Goal: Task Accomplishment & Management: Use online tool/utility

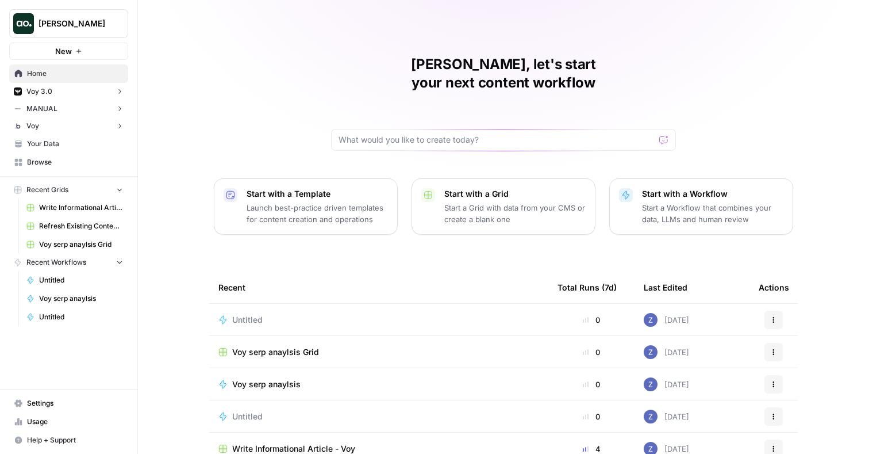
click at [84, 51] on button "New" at bounding box center [68, 51] width 119 height 17
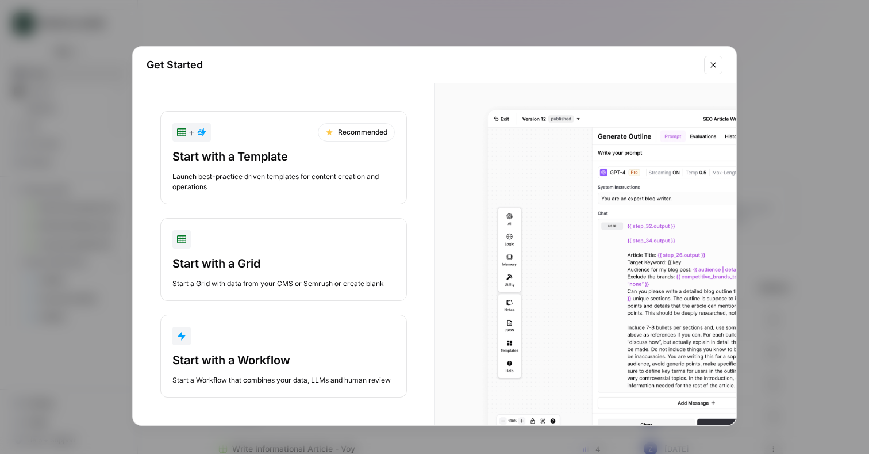
click at [208, 351] on button "Start with a Workflow Start a Workflow that combines your data, LLMs and human …" at bounding box center [283, 355] width 247 height 83
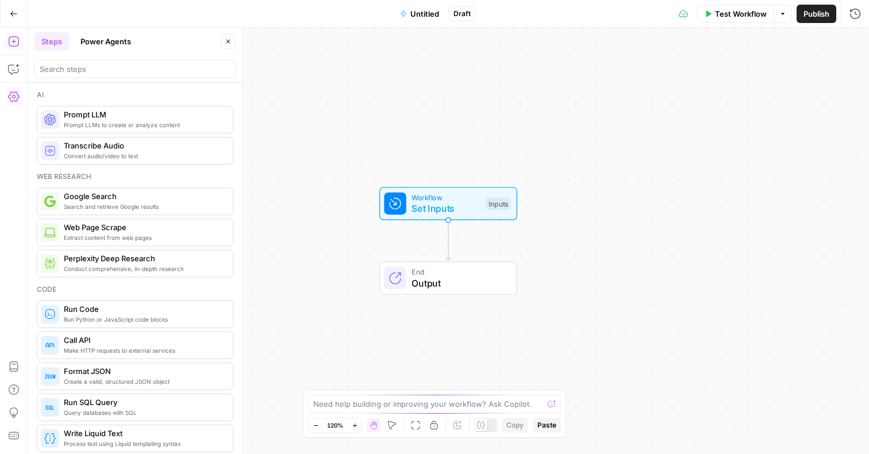
click at [18, 98] on icon "button" at bounding box center [13, 96] width 11 height 11
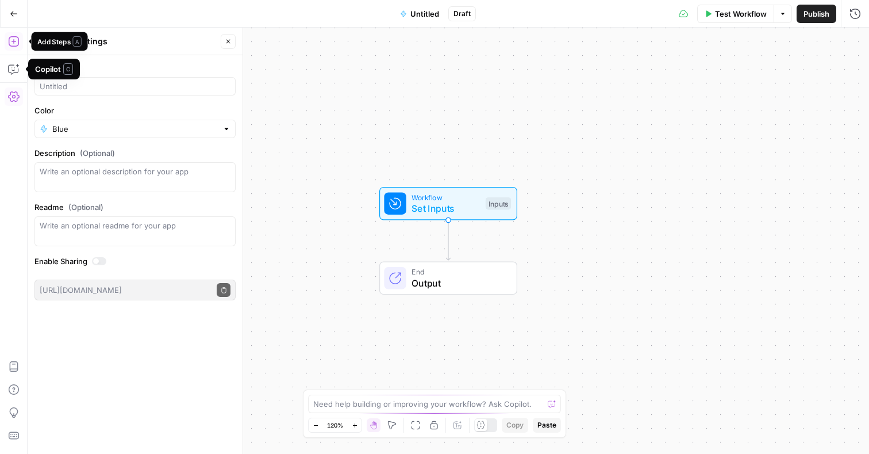
click at [15, 45] on icon "button" at bounding box center [13, 41] width 11 height 11
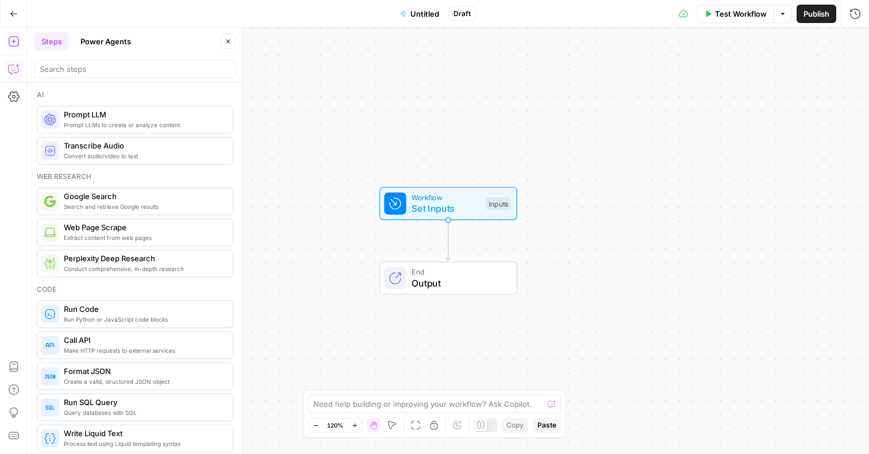
click at [13, 68] on icon "button" at bounding box center [13, 68] width 11 height 11
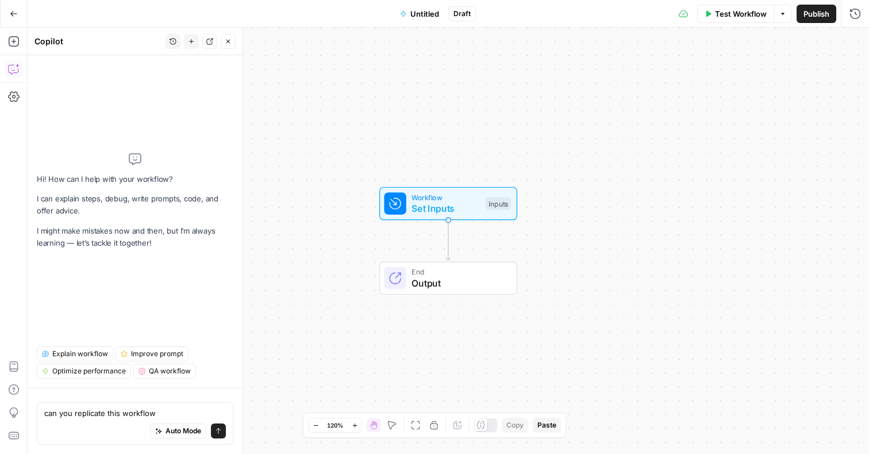
type textarea "can you replicate this workflow"
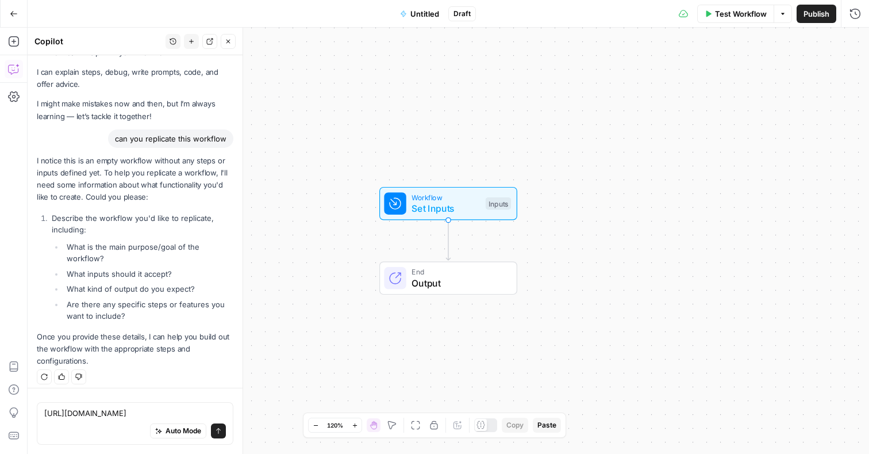
scroll to position [36, 0]
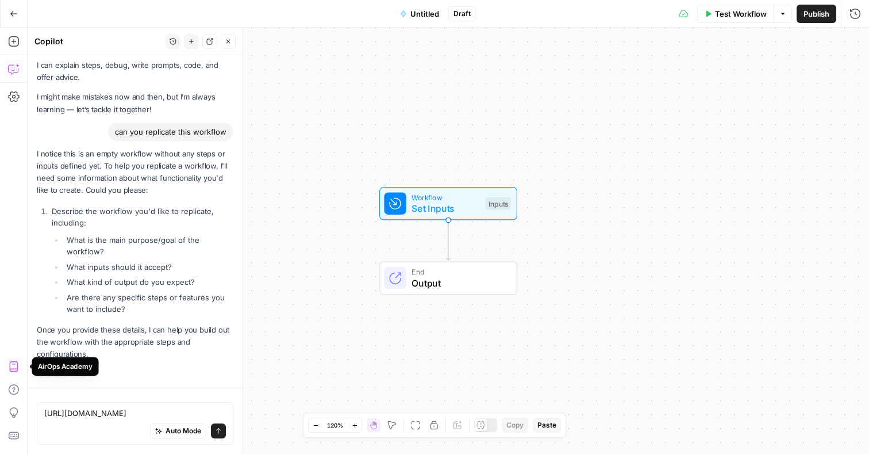
drag, startPoint x: 159, startPoint y: 408, endPoint x: 20, endPoint y: 368, distance: 145.4
click at [20, 368] on body "[PERSON_NAME] New Home Voy 3.0 Insights Opportunities MANUAL Insights Opportuni…" at bounding box center [434, 227] width 869 height 454
type textarea "h"
click at [518, 19] on div "Test Workflow Options Publish Run History" at bounding box center [672, 13] width 393 height 27
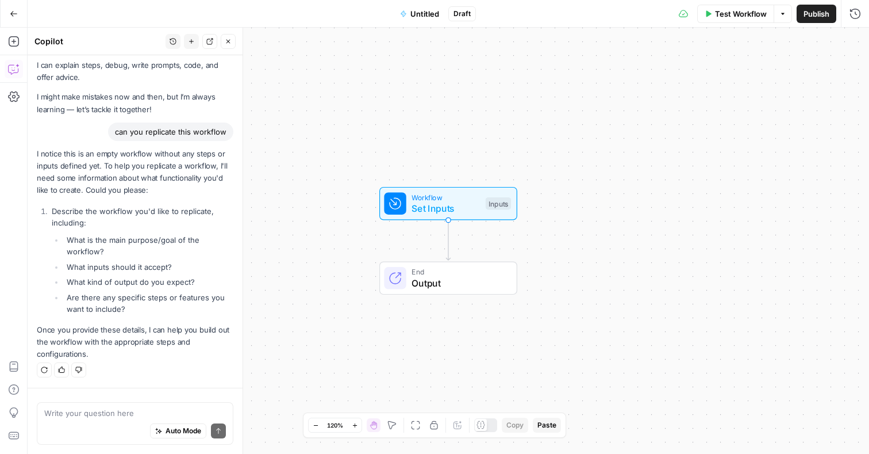
click at [16, 13] on icon "button" at bounding box center [14, 14] width 8 height 8
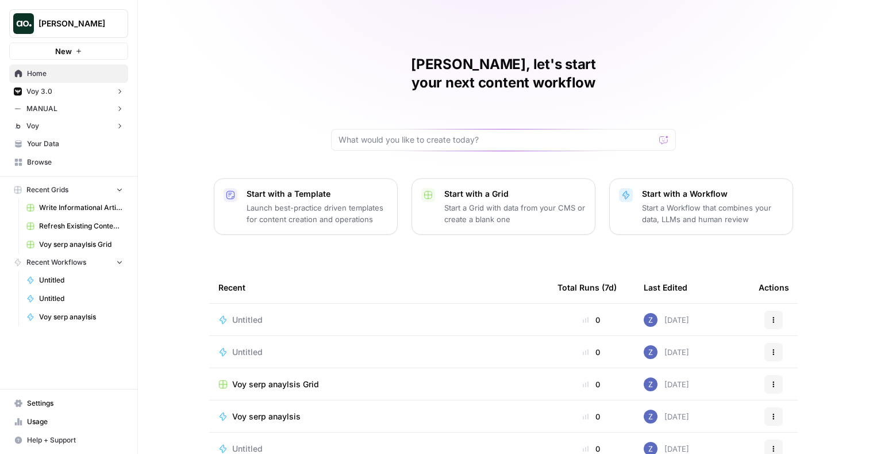
click at [61, 159] on span "Browse" at bounding box center [75, 162] width 96 height 10
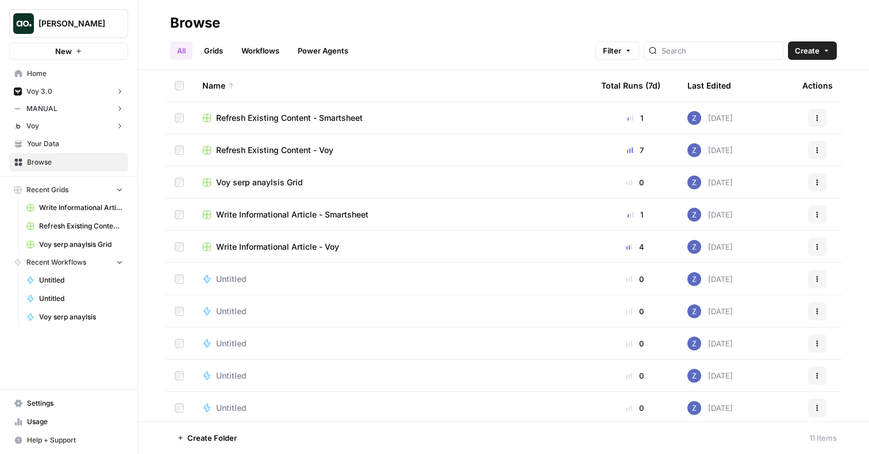
click at [267, 54] on link "Workflows" at bounding box center [261, 50] width 52 height 18
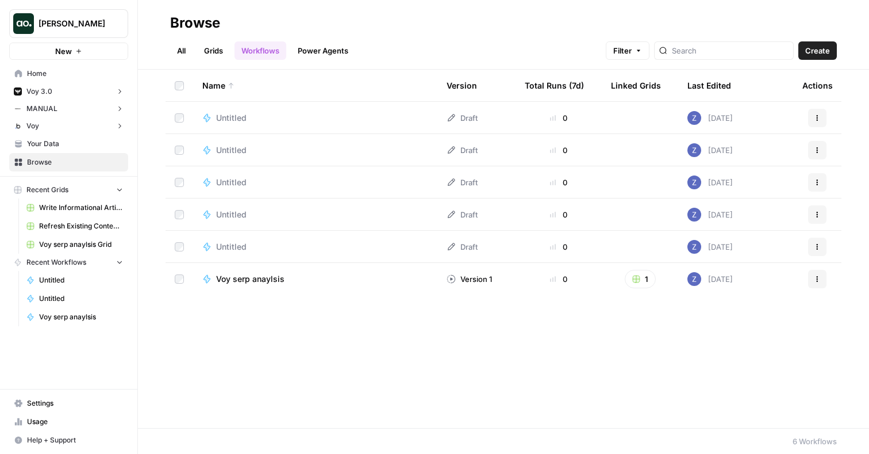
click at [809, 46] on span "Create" at bounding box center [817, 50] width 25 height 11
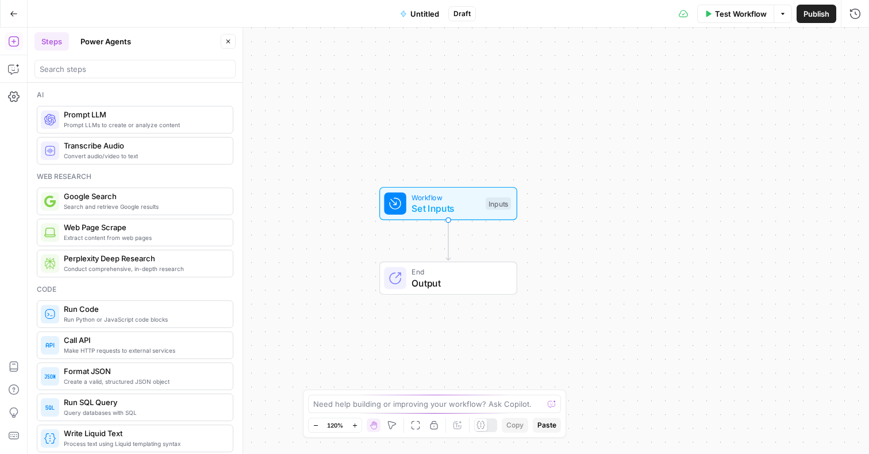
click at [479, 10] on div "Test Workflow Options Publish Run History" at bounding box center [672, 13] width 393 height 27
click at [429, 11] on span "Untitled" at bounding box center [424, 13] width 29 height 11
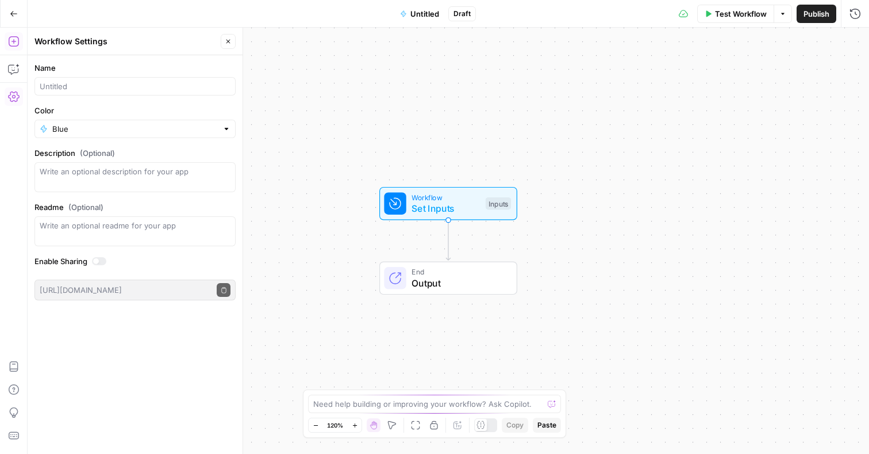
click at [17, 39] on icon "button" at bounding box center [13, 41] width 11 height 11
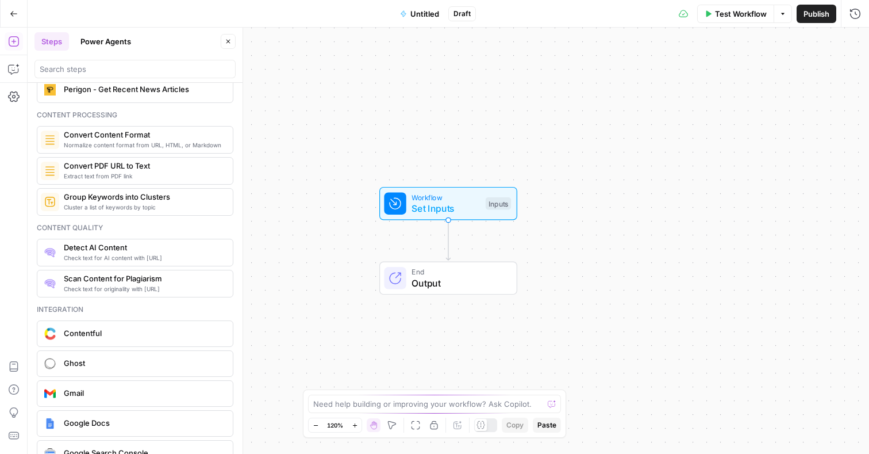
scroll to position [2134, 0]
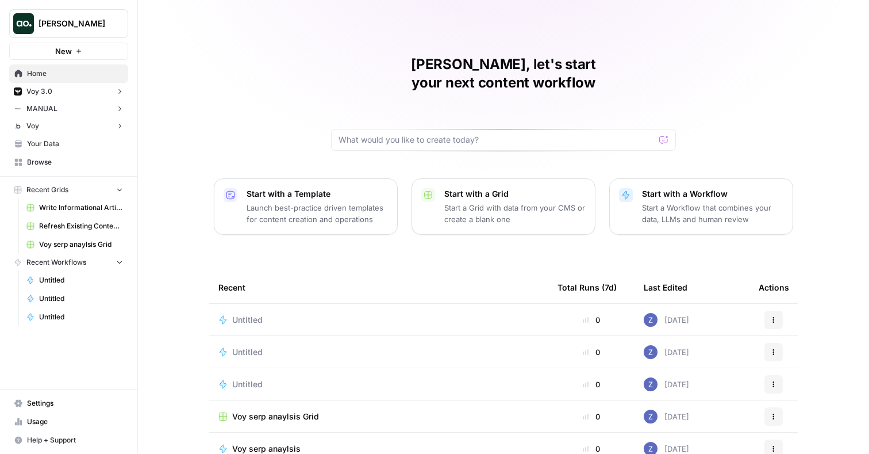
click at [79, 47] on button "New" at bounding box center [68, 51] width 119 height 17
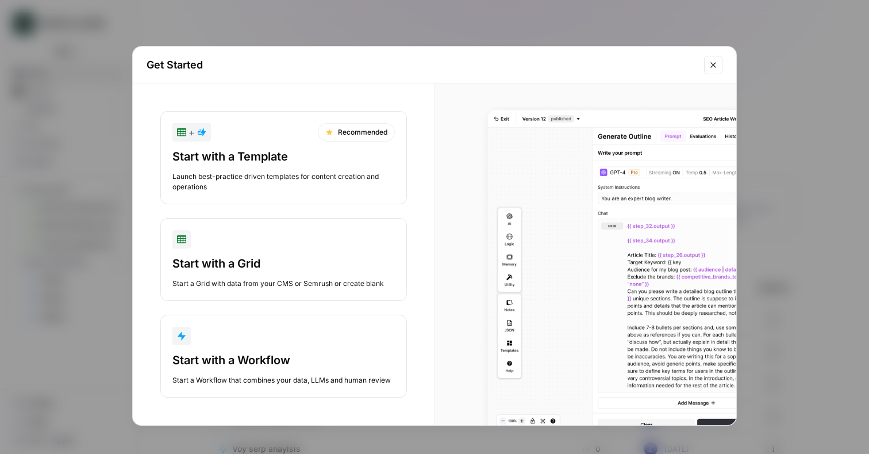
click at [217, 339] on div "button" at bounding box center [283, 335] width 222 height 18
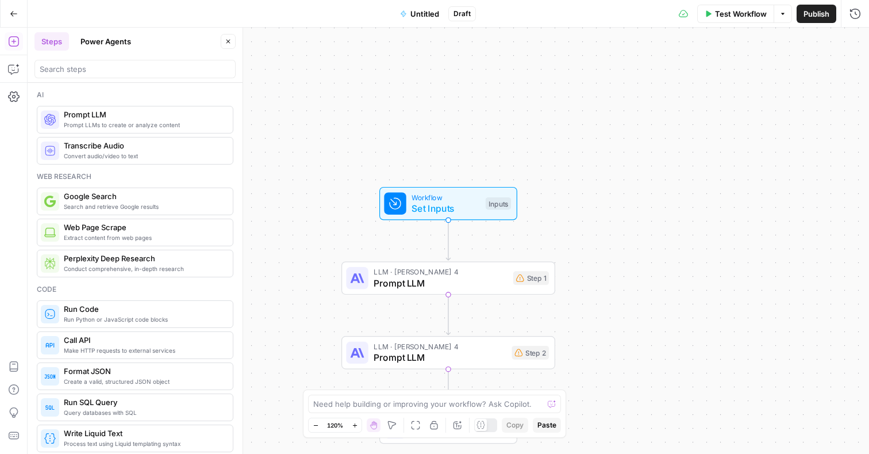
click at [17, 12] on icon "button" at bounding box center [14, 14] width 8 height 8
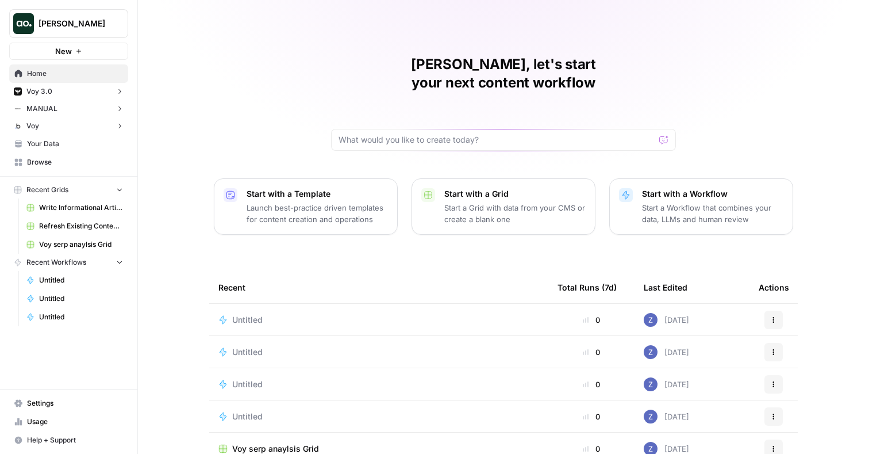
click at [87, 26] on span "[PERSON_NAME]" at bounding box center [74, 23] width 70 height 11
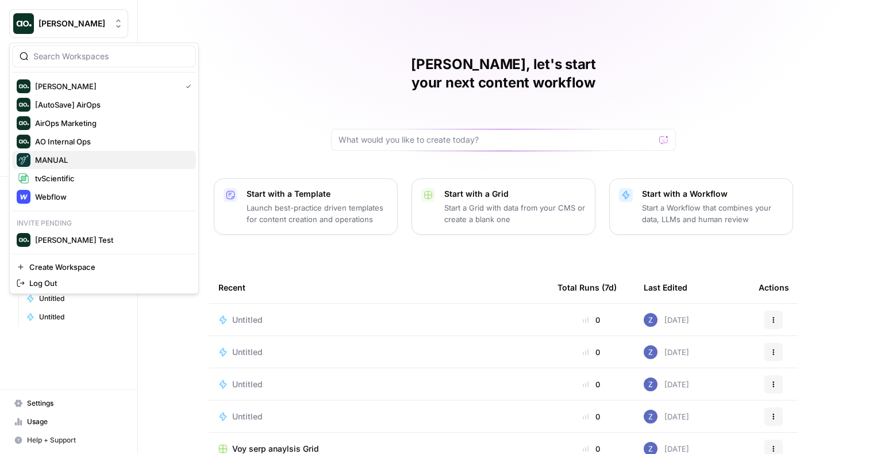
click at [77, 164] on span "MANUAL" at bounding box center [111, 159] width 152 height 11
